Goal: Information Seeking & Learning: Learn about a topic

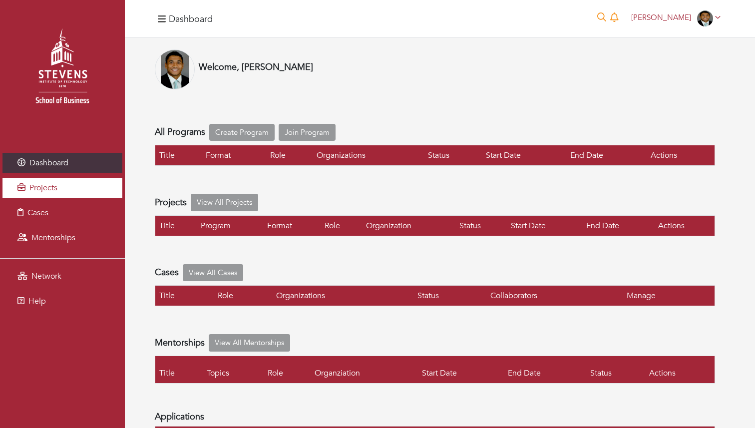
click at [50, 192] on span "Projects" at bounding box center [43, 187] width 28 height 11
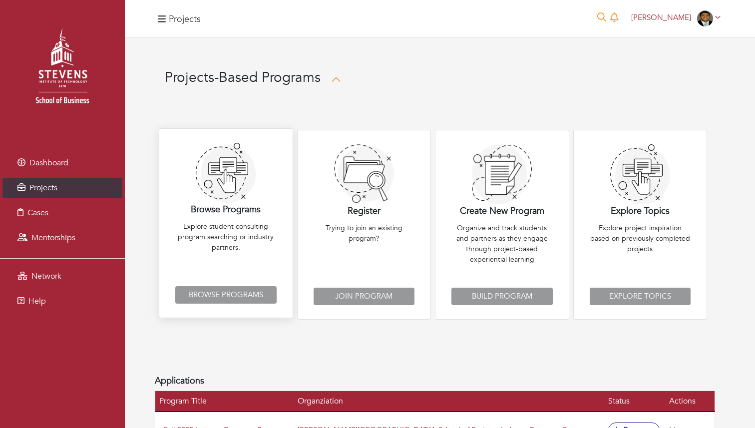
scroll to position [48, 0]
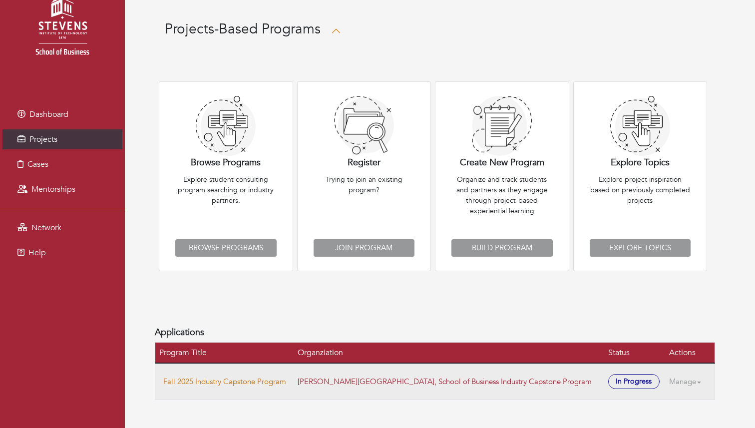
click at [221, 381] on link "Fall 2025 Industry Capstone Program" at bounding box center [224, 382] width 123 height 10
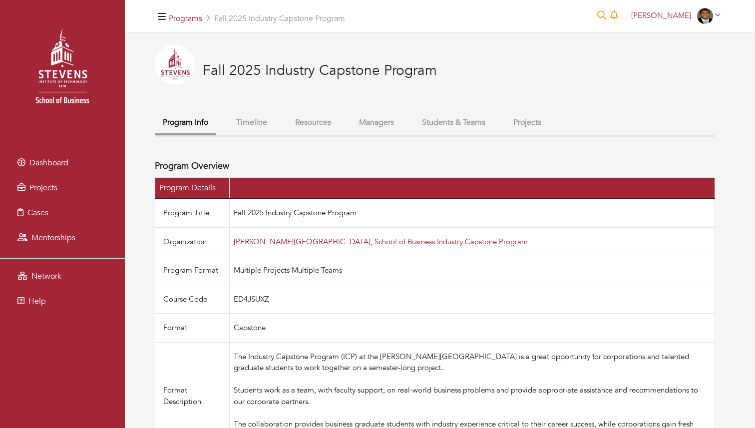
click at [541, 126] on button "Projects" at bounding box center [527, 122] width 44 height 21
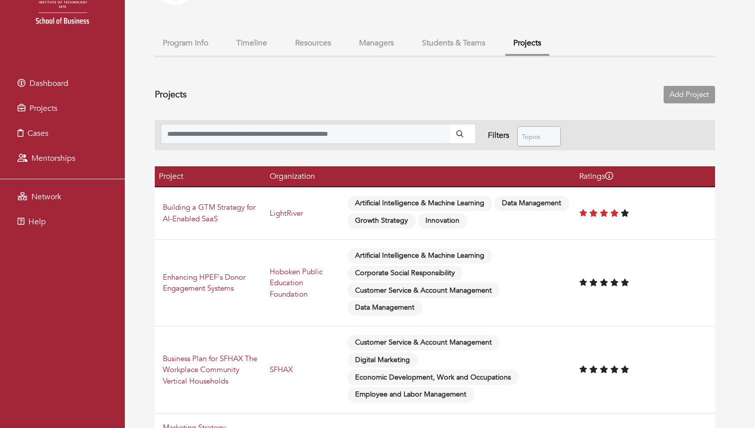
scroll to position [88, 0]
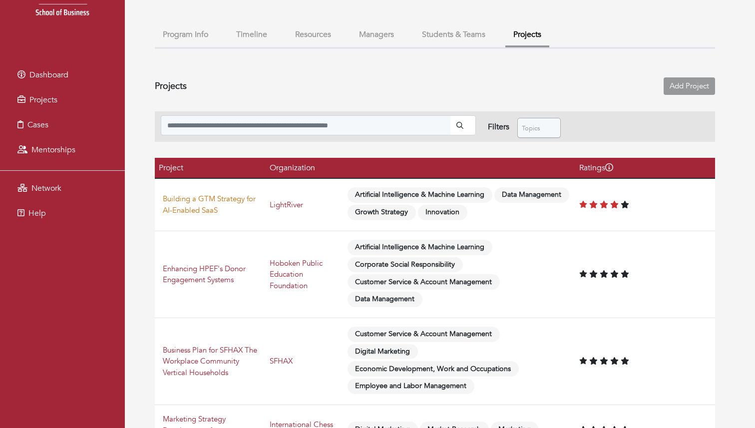
click at [194, 208] on link "Building a GTM Strategy for AI-Enabled SaaS" at bounding box center [209, 204] width 93 height 21
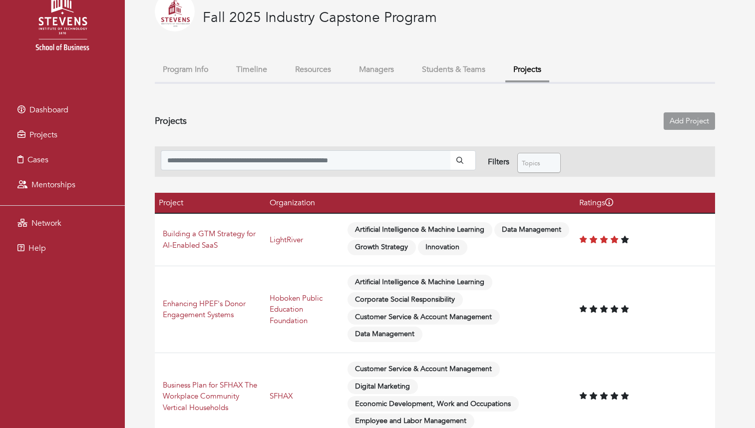
scroll to position [88, 0]
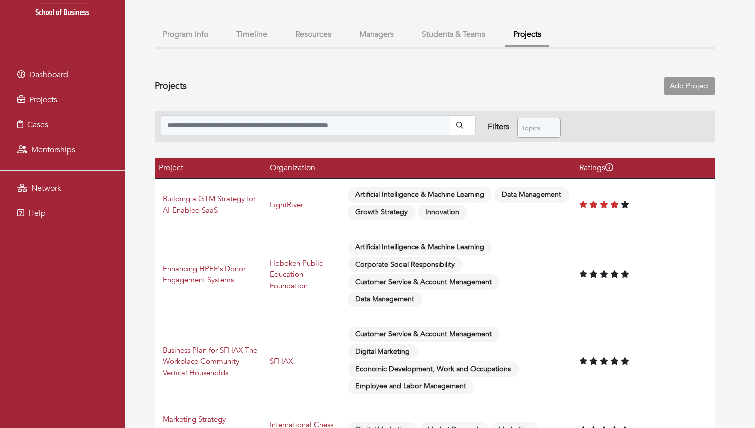
click at [616, 208] on icon at bounding box center [614, 204] width 8 height 7
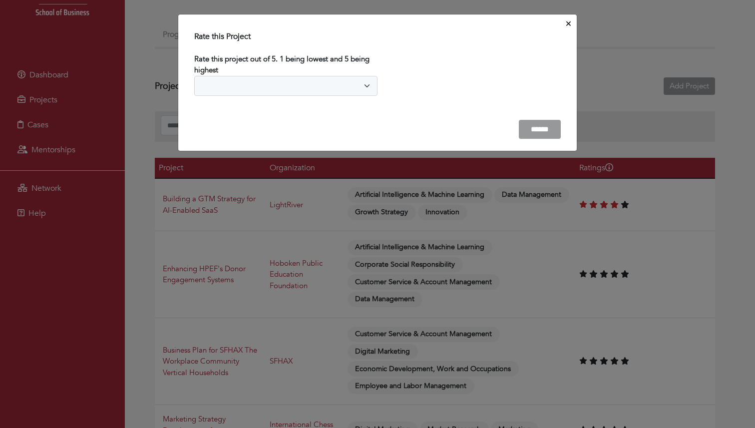
click at [566, 24] on icon "Close" at bounding box center [568, 23] width 4 height 7
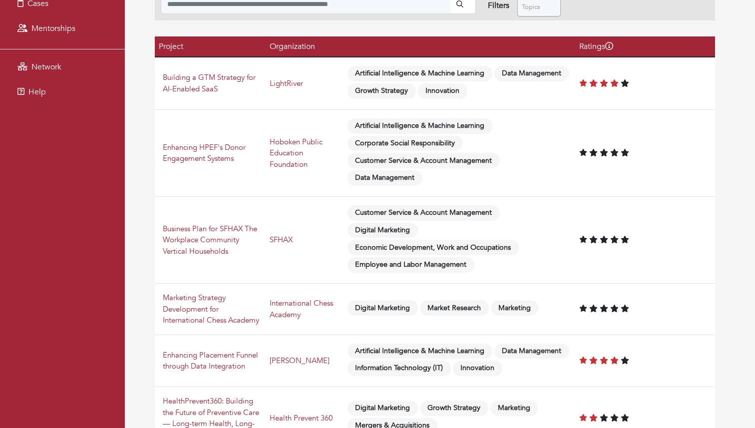
scroll to position [0, 0]
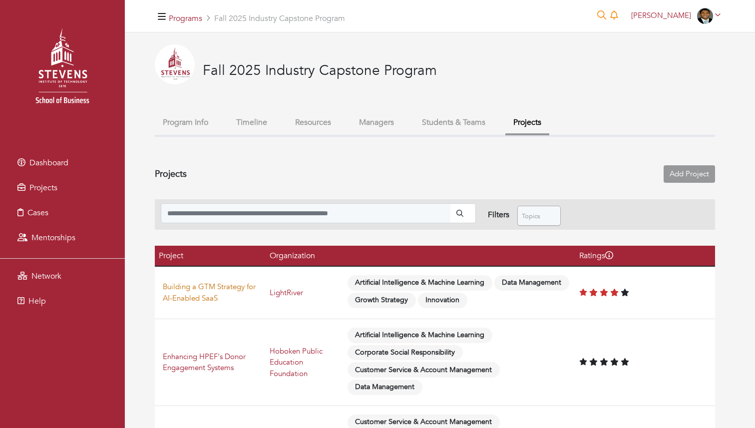
click at [209, 287] on link "Building a GTM Strategy for AI-Enabled SaaS" at bounding box center [209, 292] width 93 height 21
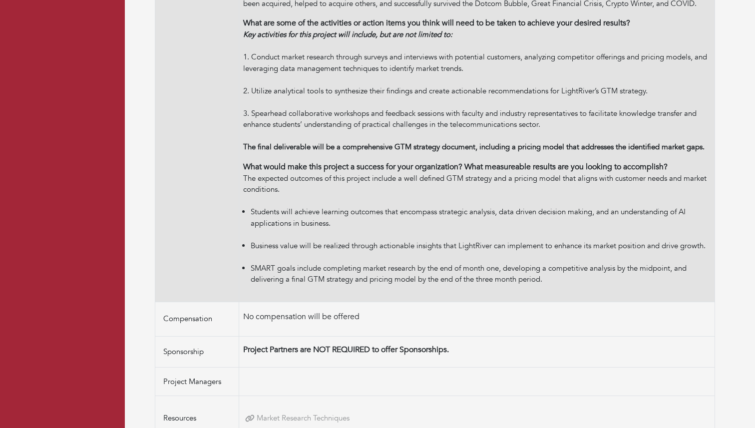
scroll to position [392, 0]
